Goal: Task Accomplishment & Management: Use online tool/utility

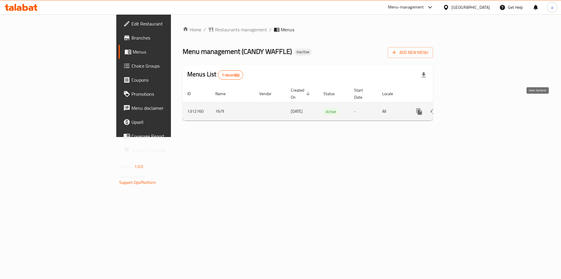
click at [465, 108] on icon "enhanced table" at bounding box center [461, 111] width 7 height 7
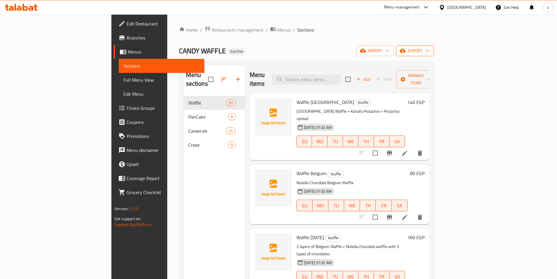
click at [405, 48] on icon "button" at bounding box center [403, 51] width 6 height 6
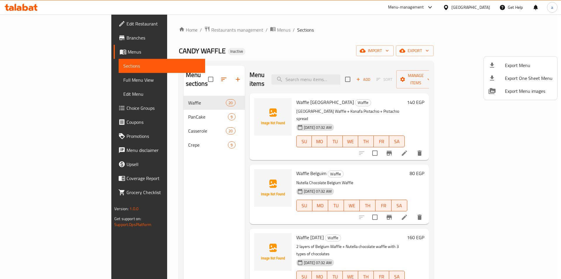
click at [497, 48] on div at bounding box center [280, 139] width 561 height 279
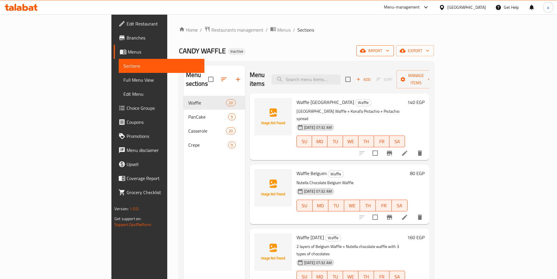
click at [390, 50] on icon "button" at bounding box center [387, 51] width 6 height 6
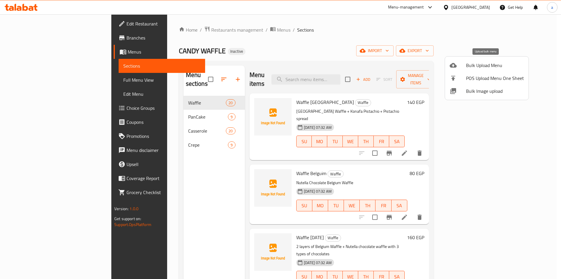
click at [496, 64] on span "Bulk Upload Menu" at bounding box center [495, 65] width 58 height 7
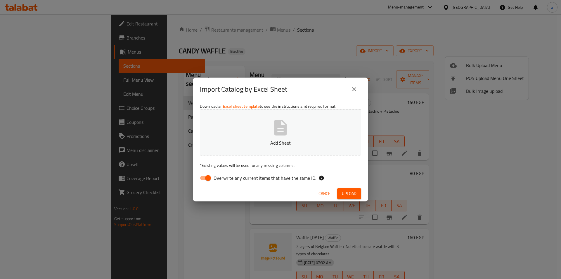
click at [251, 179] on span "Overwrite any current items that have the same ID." at bounding box center [265, 177] width 103 height 7
click at [225, 179] on input "Overwrite any current items that have the same ID." at bounding box center [207, 177] width 33 height 11
checkbox input "false"
click at [261, 139] on p "Add Sheet" at bounding box center [280, 142] width 143 height 7
click at [281, 148] on button "Add Sheet" at bounding box center [280, 132] width 161 height 46
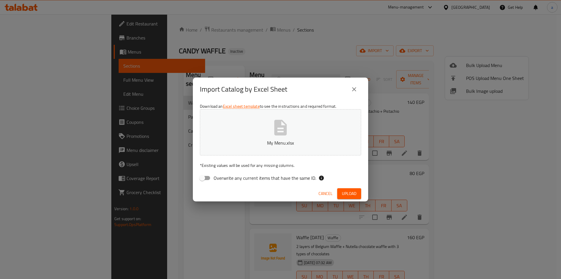
click at [200, 109] on button "My Menu.xlsx" at bounding box center [280, 132] width 161 height 46
click at [354, 192] on span "Upload" at bounding box center [349, 193] width 15 height 7
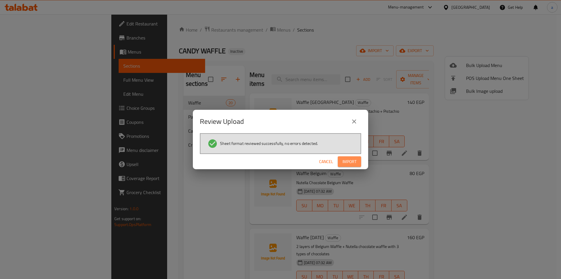
click at [354, 161] on span "Import" at bounding box center [350, 161] width 14 height 7
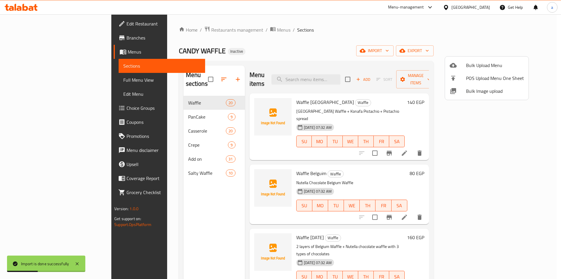
click at [40, 83] on div at bounding box center [280, 139] width 561 height 279
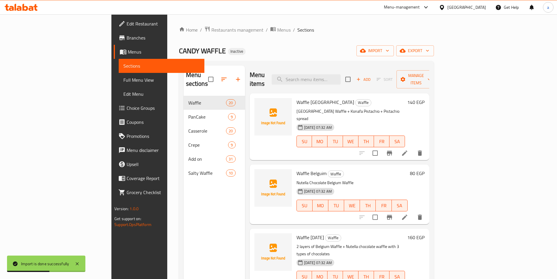
click at [123, 83] on span "Full Menu View" at bounding box center [161, 79] width 76 height 7
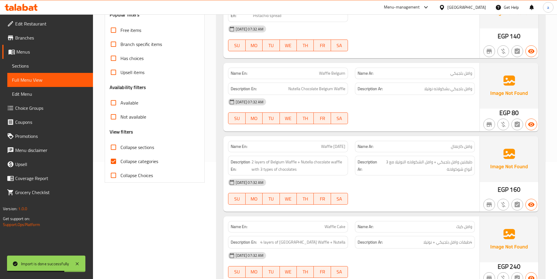
click at [116, 161] on input "Collapse categories" at bounding box center [113, 161] width 14 height 14
checkbox input "false"
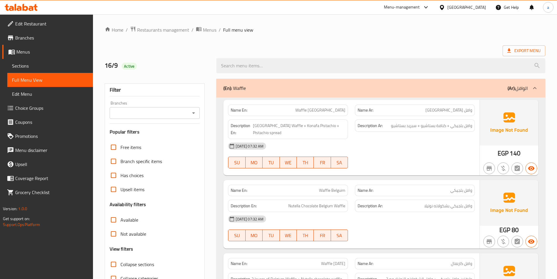
click at [539, 88] on div at bounding box center [535, 88] width 14 height 14
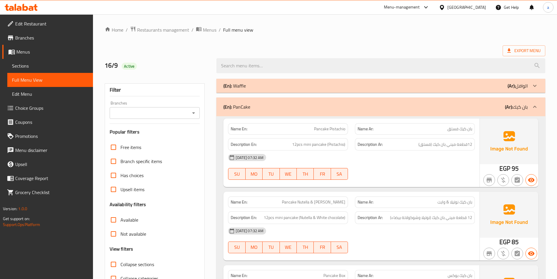
click at [535, 105] on icon at bounding box center [534, 106] width 7 height 7
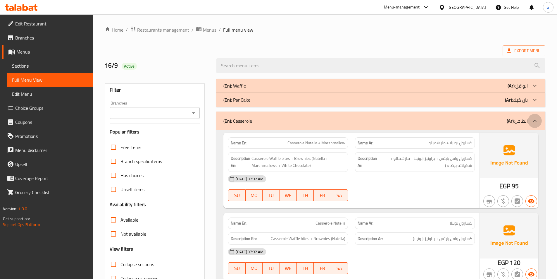
click at [528, 120] on div at bounding box center [535, 121] width 14 height 14
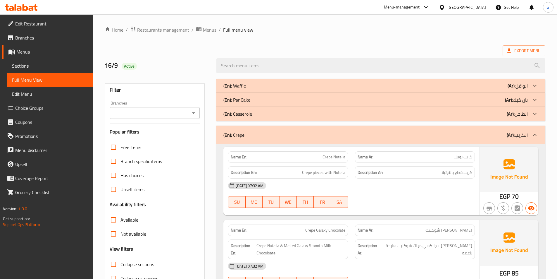
click at [531, 133] on icon at bounding box center [534, 134] width 7 height 7
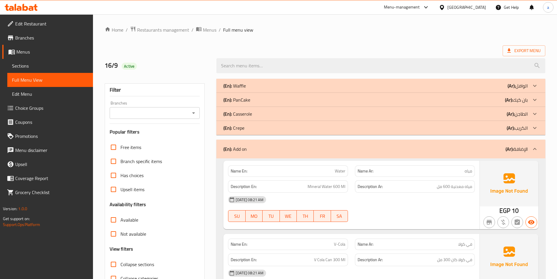
click at [536, 145] on div at bounding box center [535, 149] width 14 height 14
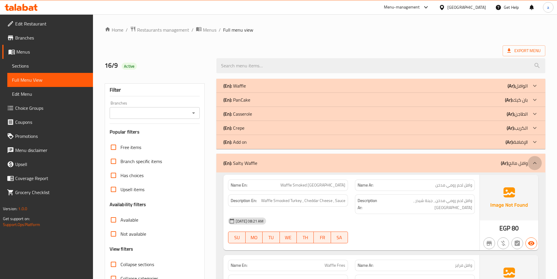
click at [535, 161] on icon at bounding box center [534, 162] width 7 height 7
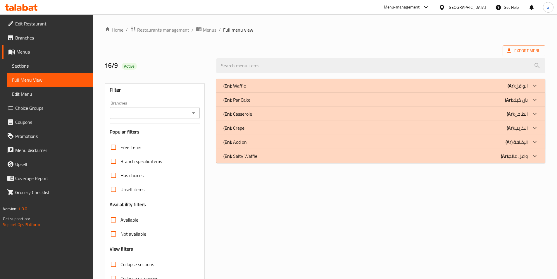
click at [534, 155] on icon at bounding box center [534, 155] width 7 height 7
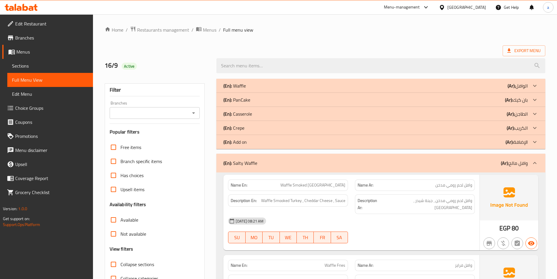
click at [532, 145] on icon at bounding box center [534, 141] width 7 height 7
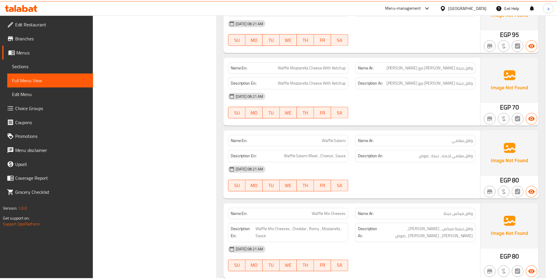
scroll to position [2940, 0]
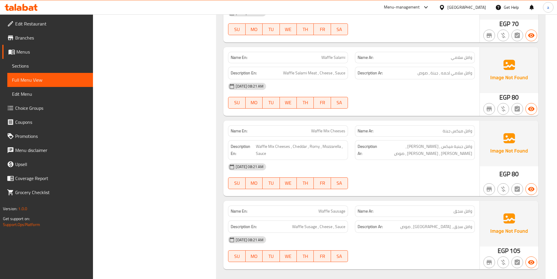
click at [47, 66] on span "Sections" at bounding box center [50, 65] width 76 height 7
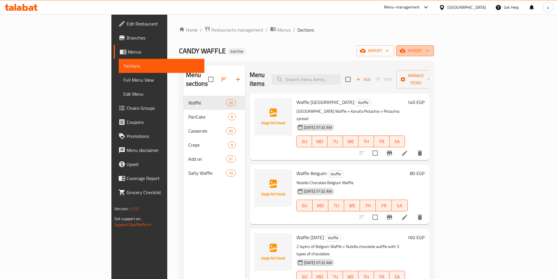
click at [405, 50] on icon "button" at bounding box center [403, 51] width 6 height 4
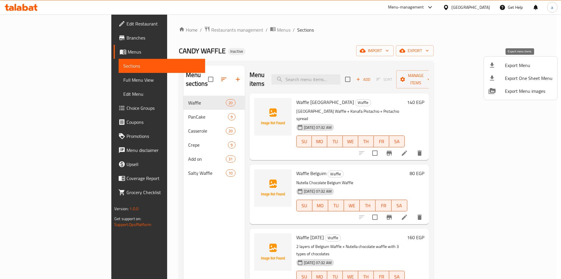
click at [507, 64] on span "Export Menu" at bounding box center [529, 65] width 48 height 7
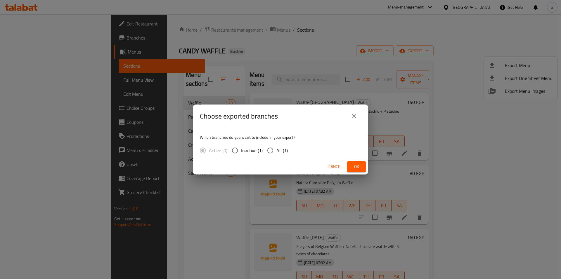
click at [286, 148] on span "All (1)" at bounding box center [281, 150] width 11 height 7
click at [276, 148] on input "All (1)" at bounding box center [270, 150] width 12 height 12
radio input "true"
click at [356, 164] on span "Ok" at bounding box center [356, 166] width 9 height 7
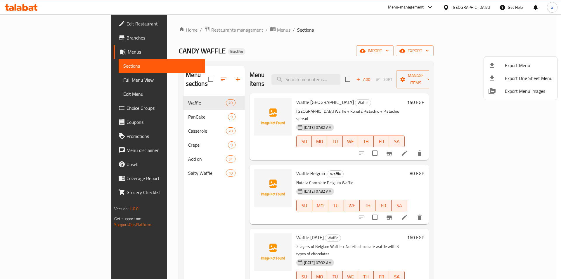
click at [30, 7] on div at bounding box center [280, 139] width 561 height 279
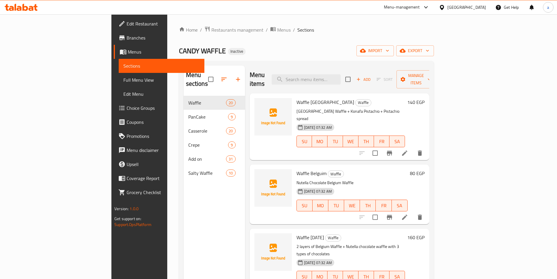
click at [30, 7] on icon at bounding box center [31, 8] width 5 height 5
